Goal: Communication & Community: Answer question/provide support

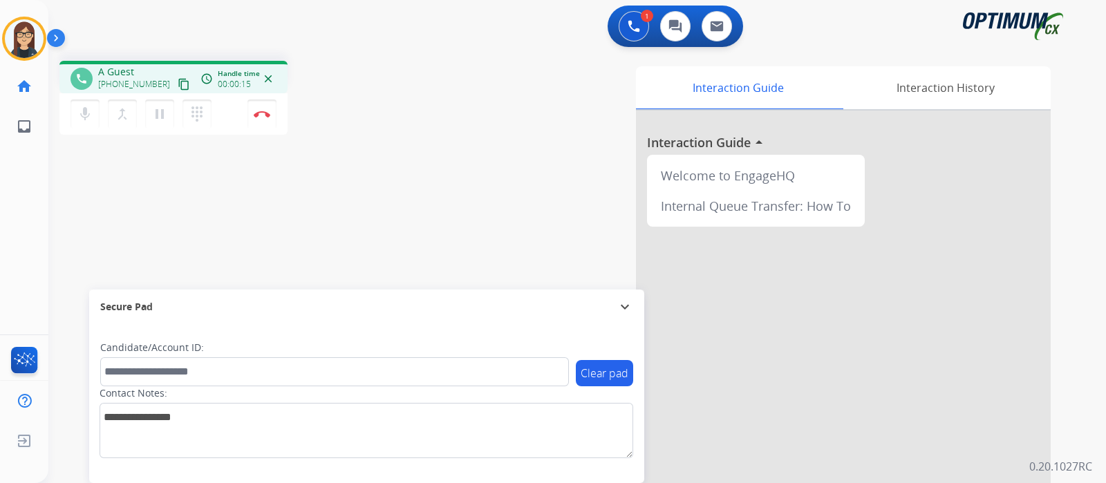
click at [178, 86] on mat-icon "content_copy" at bounding box center [184, 84] width 12 height 12
click at [343, 269] on div "phone [PHONE_NUMBER] [PHONE_NUMBER] content_copy access_time Call metrics Queue…" at bounding box center [560, 338] width 1024 height 576
click at [259, 121] on button "Disconnect" at bounding box center [261, 114] width 29 height 29
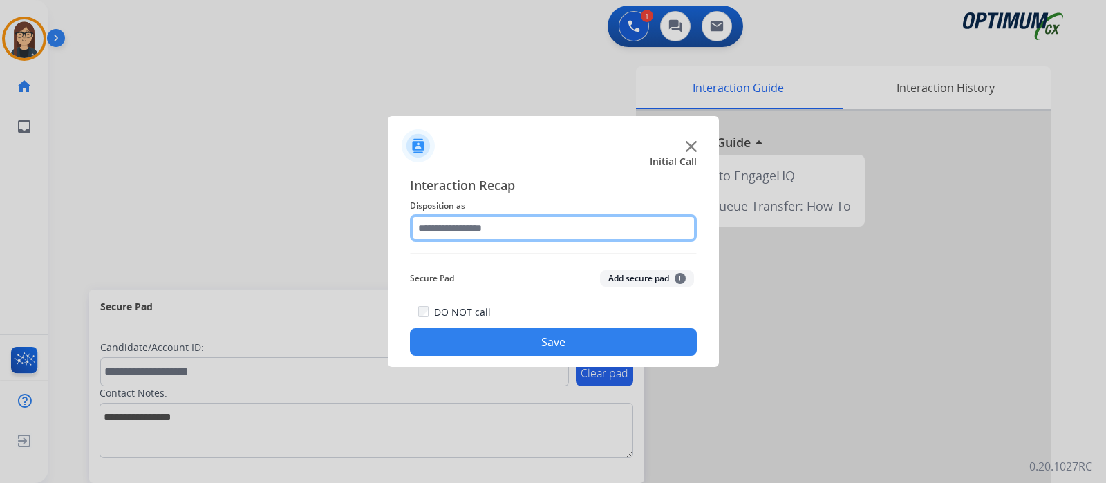
click at [483, 236] on input "text" at bounding box center [553, 228] width 287 height 28
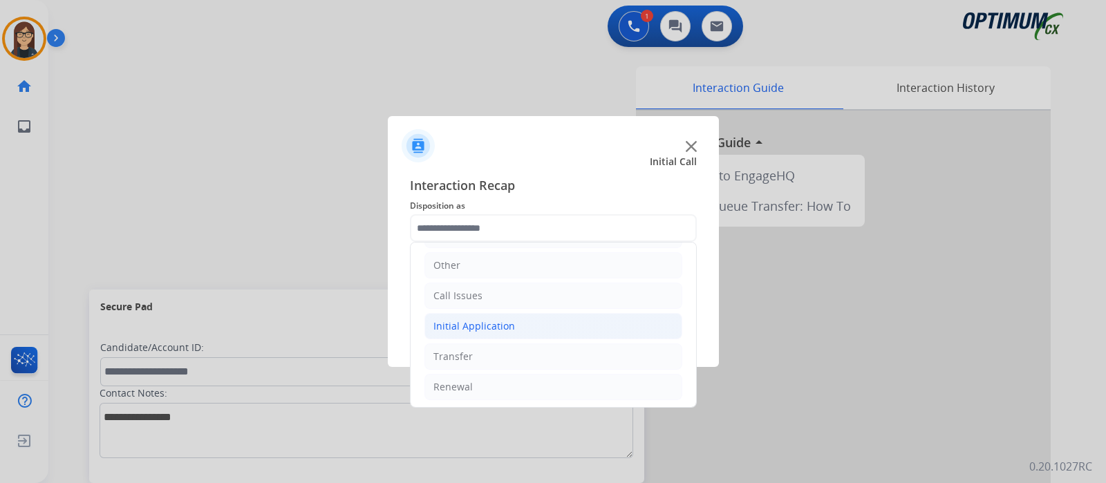
click at [478, 325] on div "Initial Application" at bounding box center [474, 326] width 82 height 14
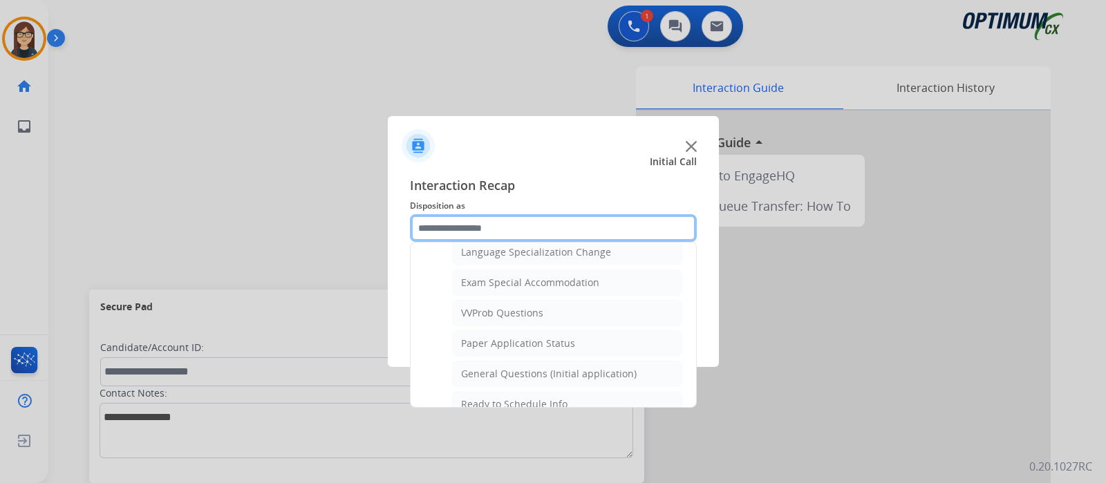
scroll to position [782, 0]
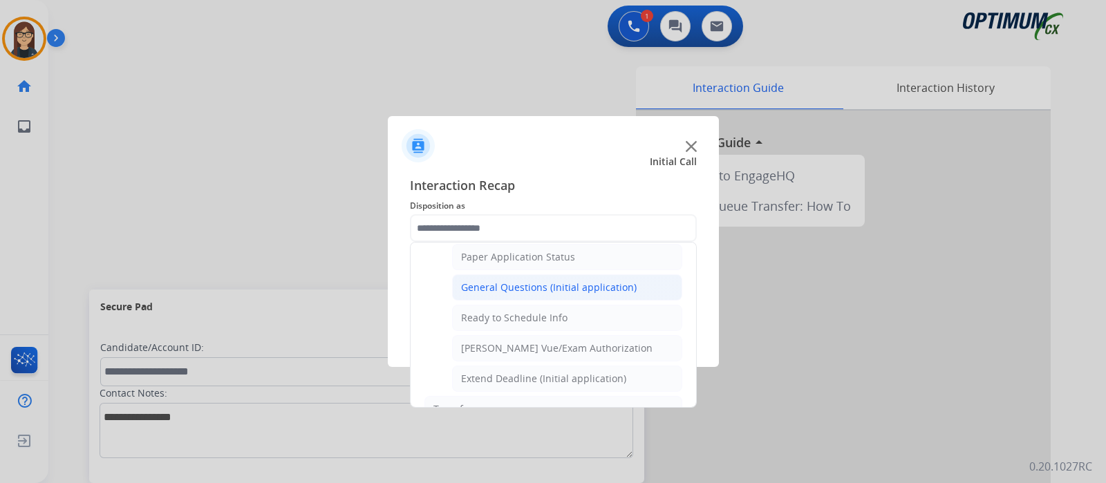
click at [545, 281] on div "General Questions (Initial application)" at bounding box center [549, 288] width 176 height 14
type input "**********"
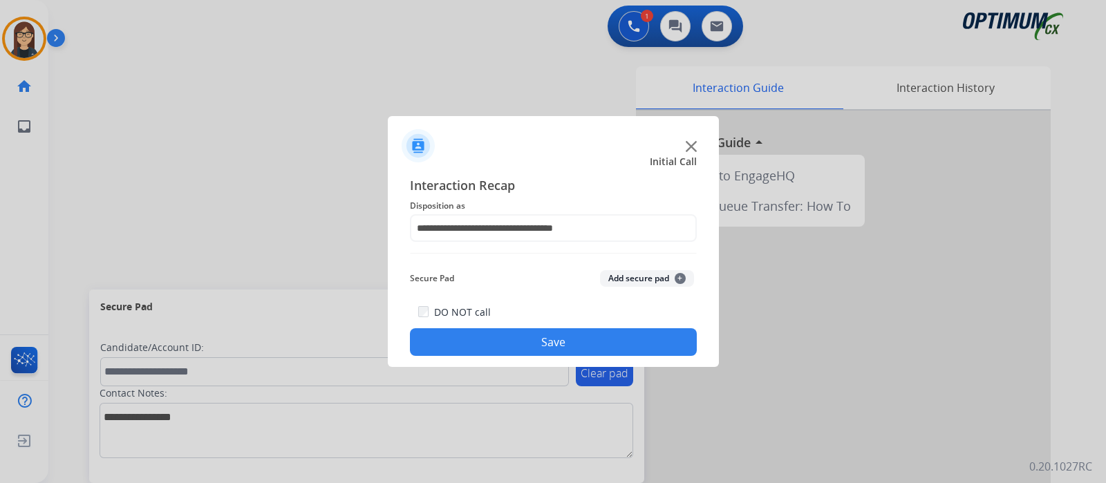
click at [525, 337] on button "Save" at bounding box center [553, 342] width 287 height 28
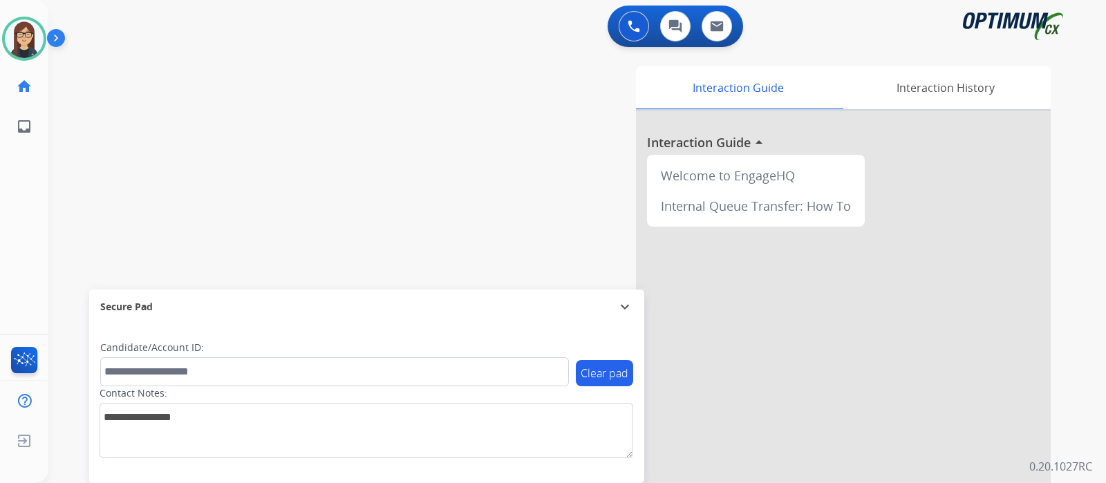
click at [387, 189] on div "swap_horiz Break voice bridge close_fullscreen Connect 3-Way Call merge_type Se…" at bounding box center [560, 338] width 1024 height 576
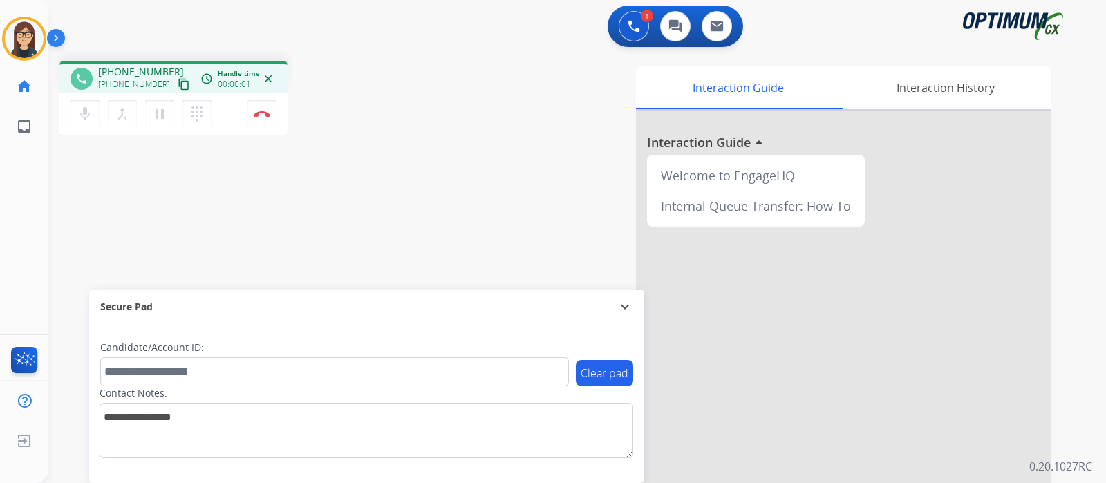
click at [178, 81] on mat-icon "content_copy" at bounding box center [184, 84] width 12 height 12
click at [361, 209] on div "phone [PHONE_NUMBER] [PHONE_NUMBER] content_copy access_time Call metrics Queue…" at bounding box center [560, 338] width 1024 height 576
click at [426, 159] on div "phone [PHONE_NUMBER] [PHONE_NUMBER] content_copy access_time Call metrics Queue…" at bounding box center [560, 338] width 1024 height 576
click at [264, 118] on button "Disconnect" at bounding box center [261, 114] width 29 height 29
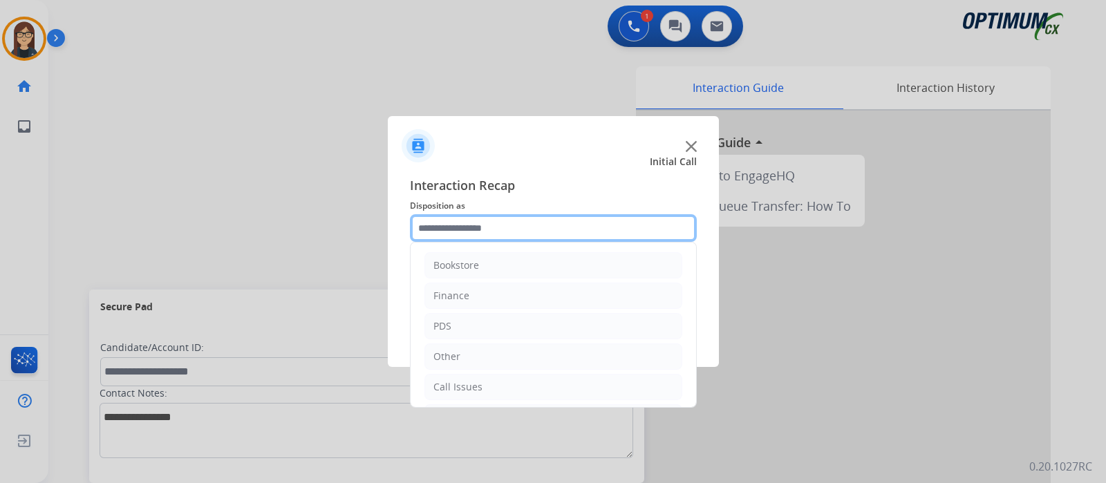
click at [436, 234] on input "text" at bounding box center [553, 228] width 287 height 28
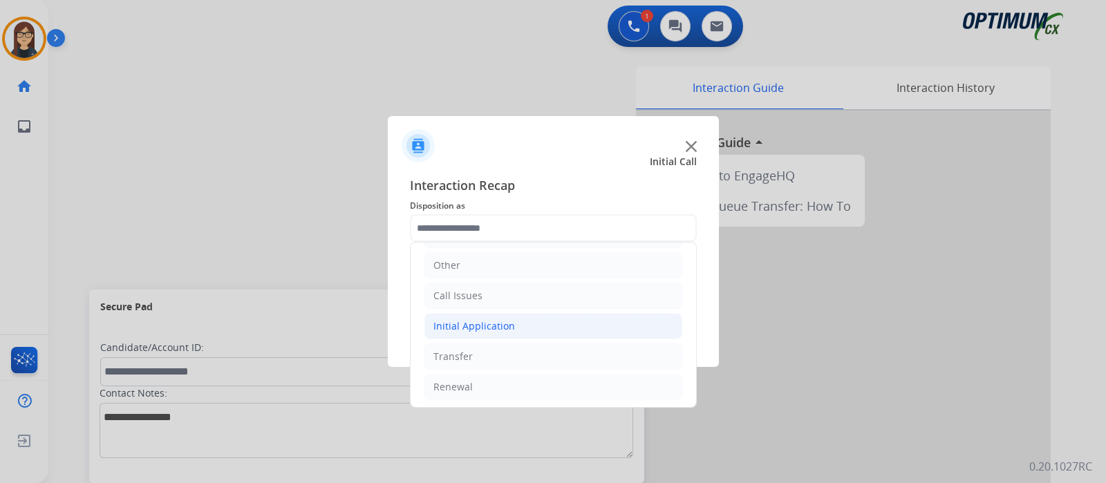
click at [498, 328] on div "Initial Application" at bounding box center [474, 326] width 82 height 14
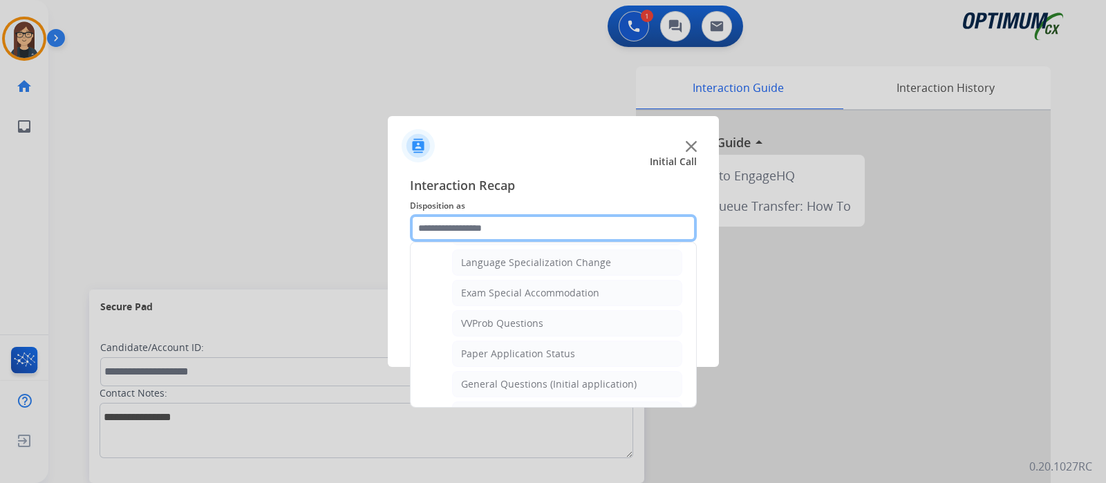
scroll to position [782, 0]
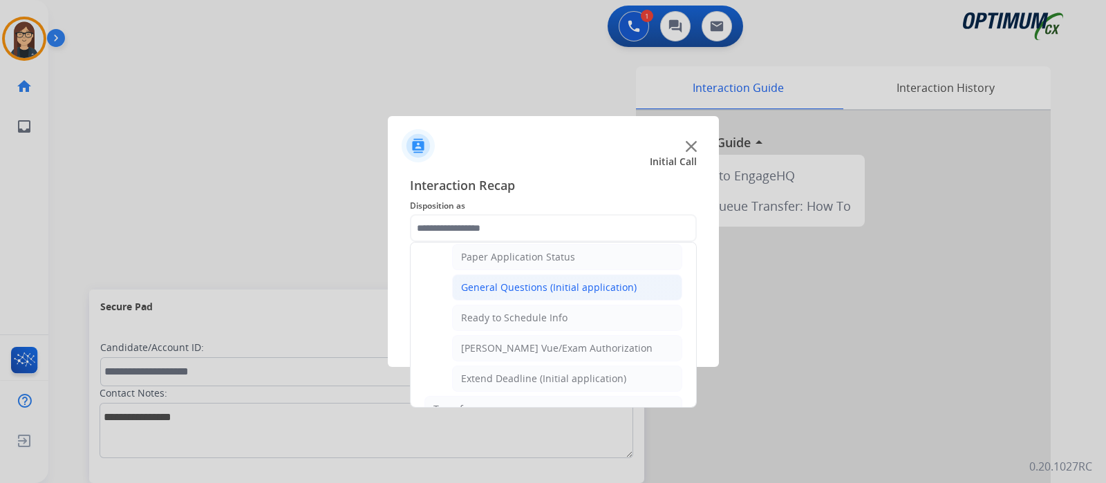
click at [522, 281] on div "General Questions (Initial application)" at bounding box center [549, 288] width 176 height 14
type input "**********"
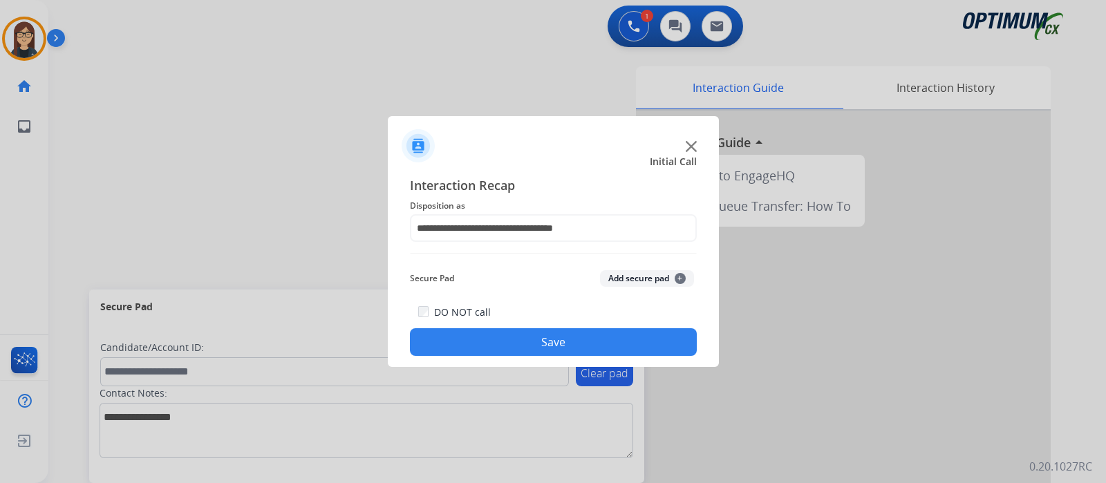
click at [505, 335] on button "Save" at bounding box center [553, 342] width 287 height 28
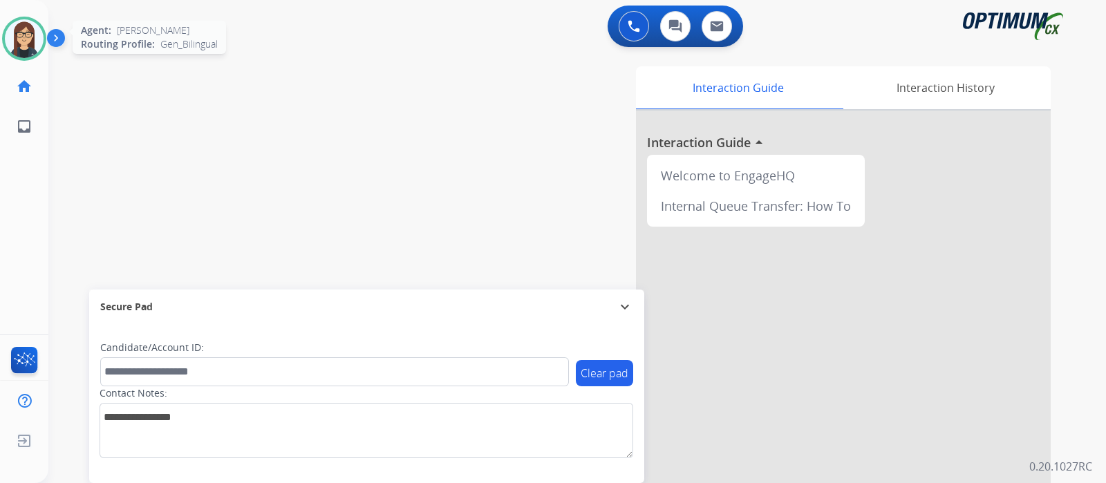
click at [29, 39] on img at bounding box center [24, 38] width 39 height 39
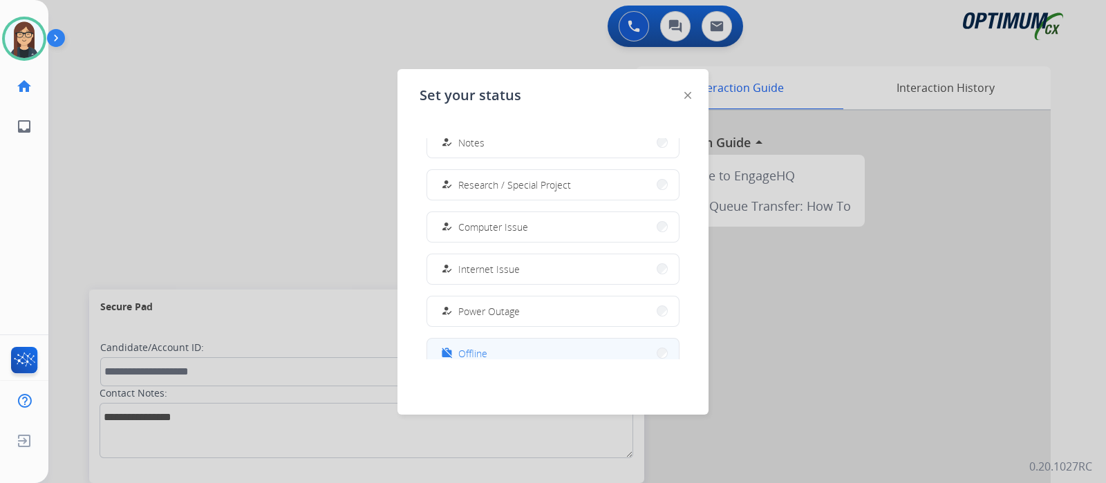
scroll to position [344, 0]
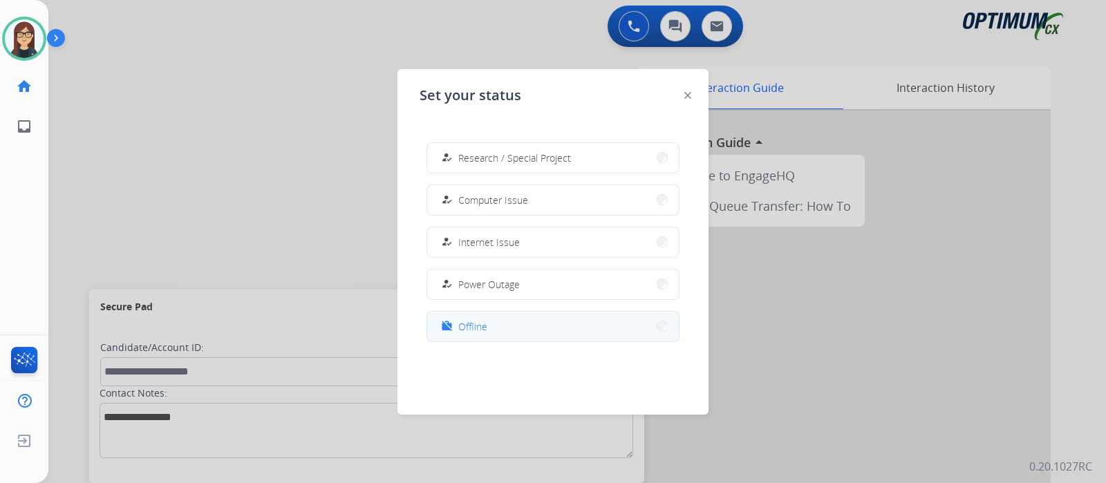
click at [486, 329] on span "Offline" at bounding box center [472, 326] width 29 height 15
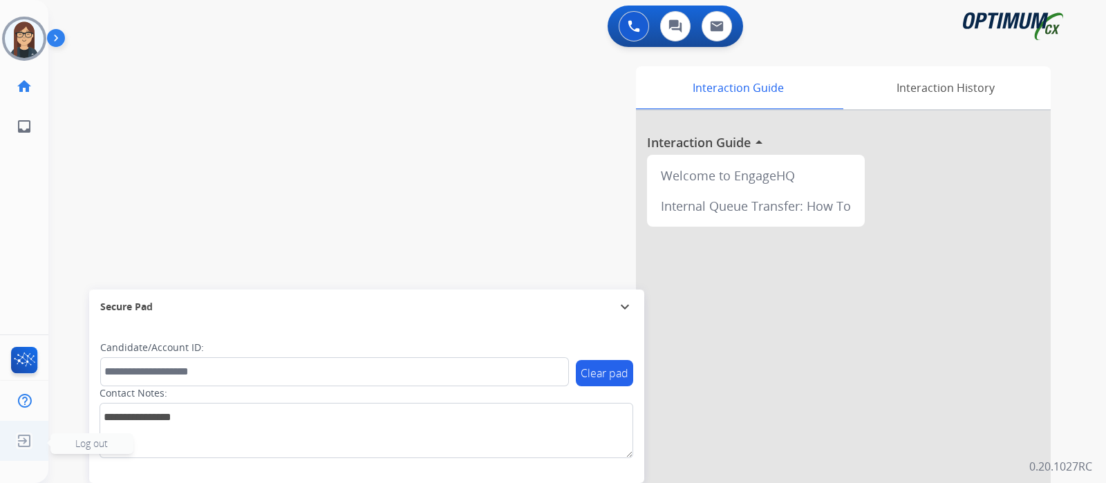
click at [19, 445] on img at bounding box center [24, 441] width 25 height 26
